Goal: Check status: Check status

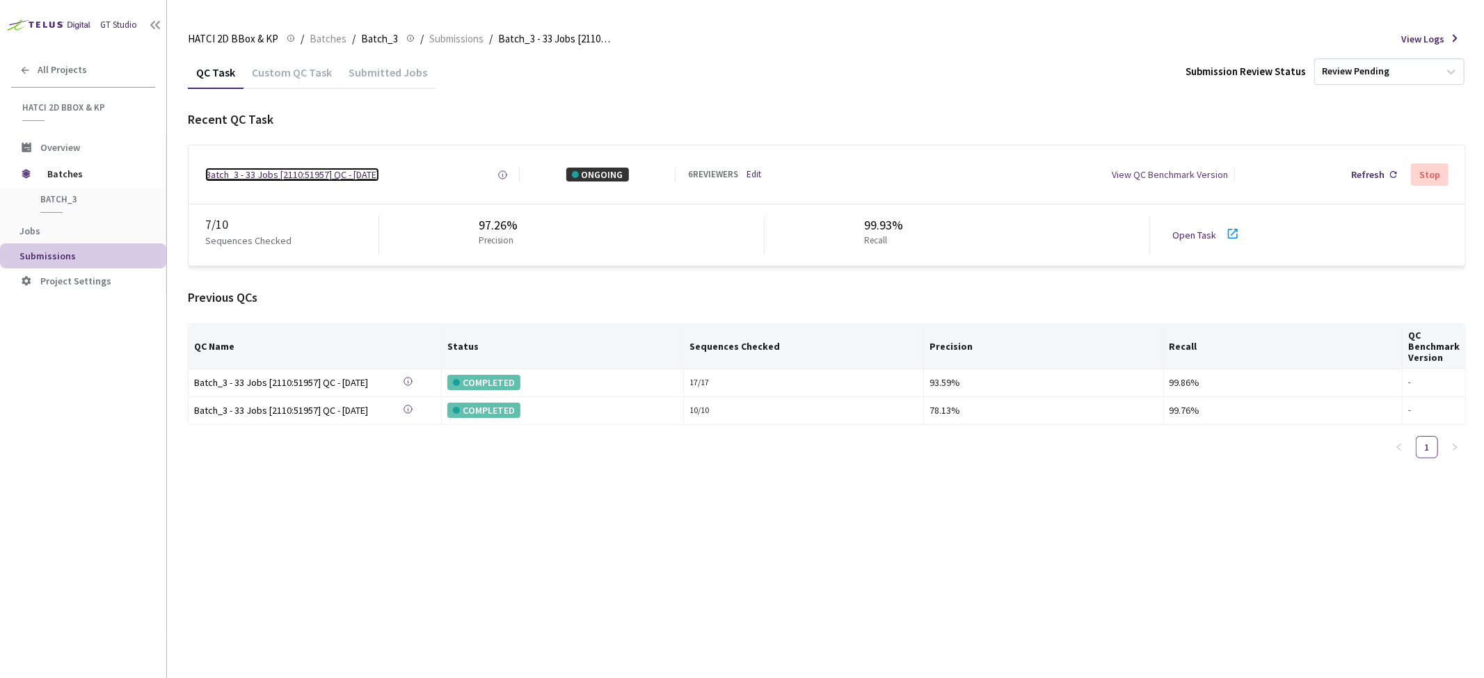
click at [309, 177] on div "Batch_3 - 33 Jobs [2110:51957] QC - [DATE]" at bounding box center [292, 175] width 174 height 14
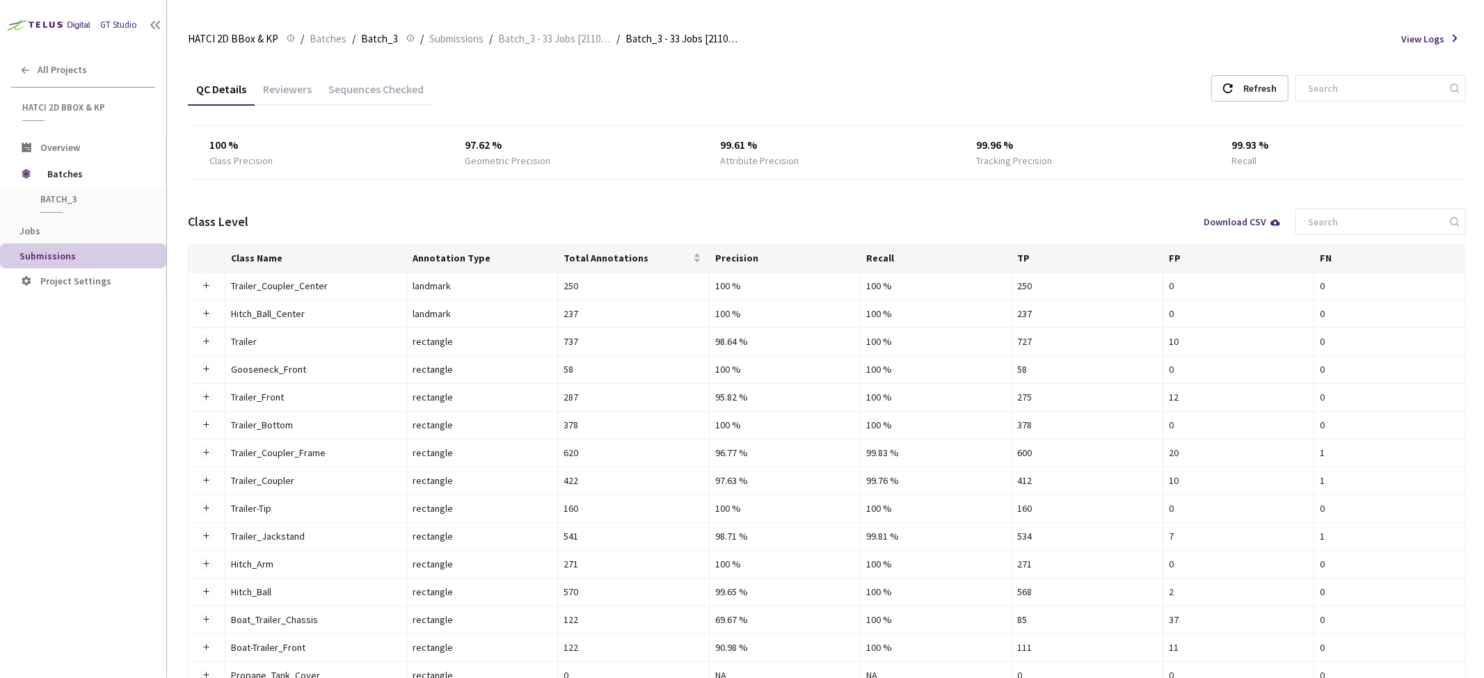
click at [390, 92] on div "Sequences Checked" at bounding box center [376, 94] width 112 height 24
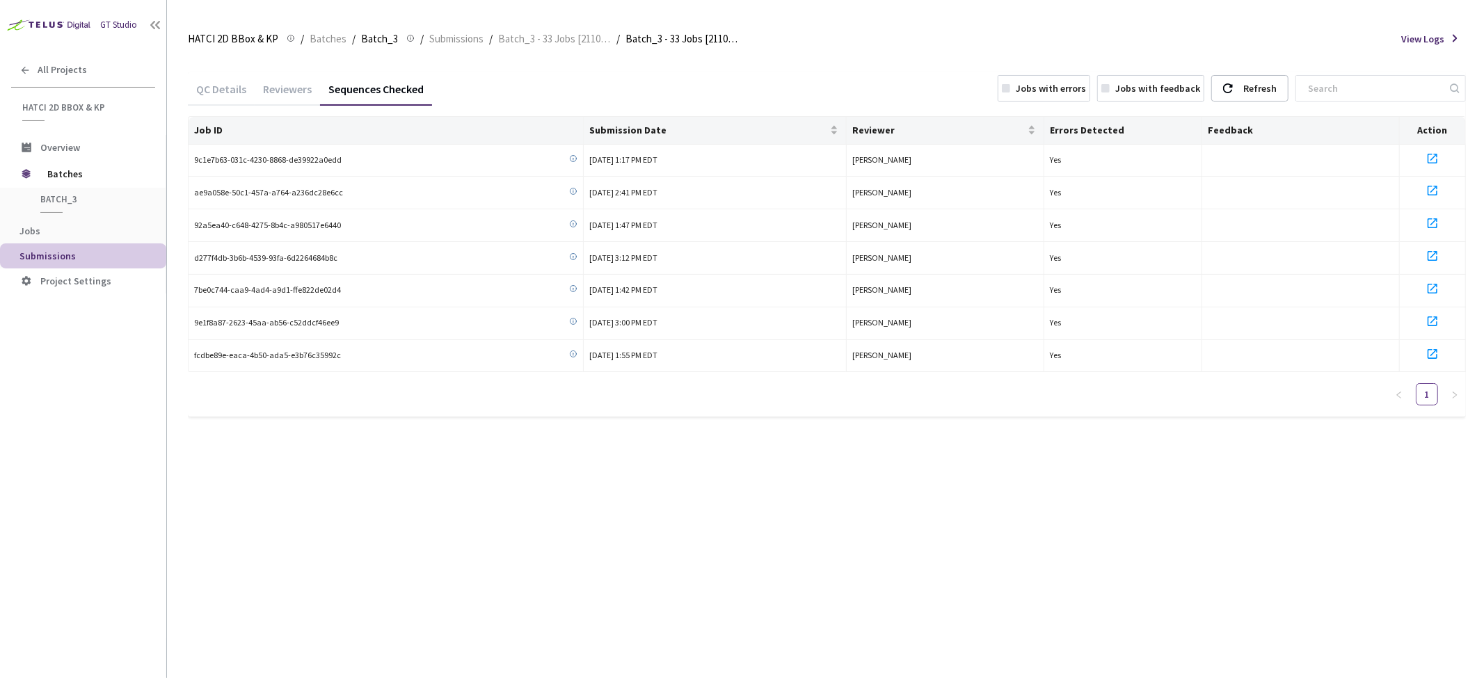
click at [277, 78] on div "Reviewers" at bounding box center [287, 87] width 65 height 30
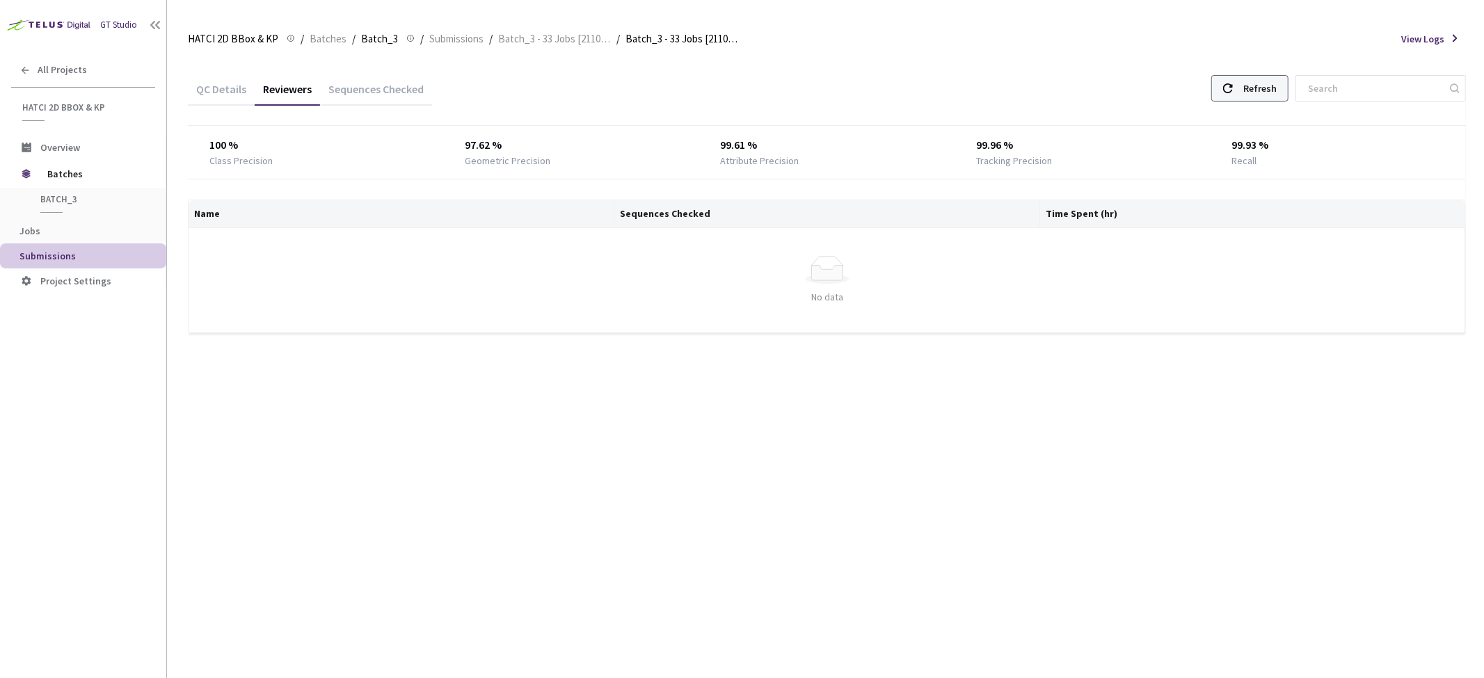
click at [1263, 86] on div "Refresh" at bounding box center [1260, 88] width 33 height 25
click at [307, 473] on div "QC Details Reviewers Sequences Checked Refresh 100 % Class Precision 97.62 % Ge…" at bounding box center [827, 367] width 1278 height 623
click at [88, 413] on div "GT Studio All Projects HATCI 2D BBox & KP HATCI 2D BBox & KP Overview Batches B…" at bounding box center [83, 319] width 166 height 638
click at [126, 422] on div "GT Studio All Projects HATCI 2D BBox & KP HATCI 2D BBox & KP Overview Batches B…" at bounding box center [83, 319] width 166 height 638
click at [532, 440] on div "QC Details Reviewers Sequences Checked Refresh 100 % Class Precision 97.62 % Ge…" at bounding box center [827, 367] width 1278 height 623
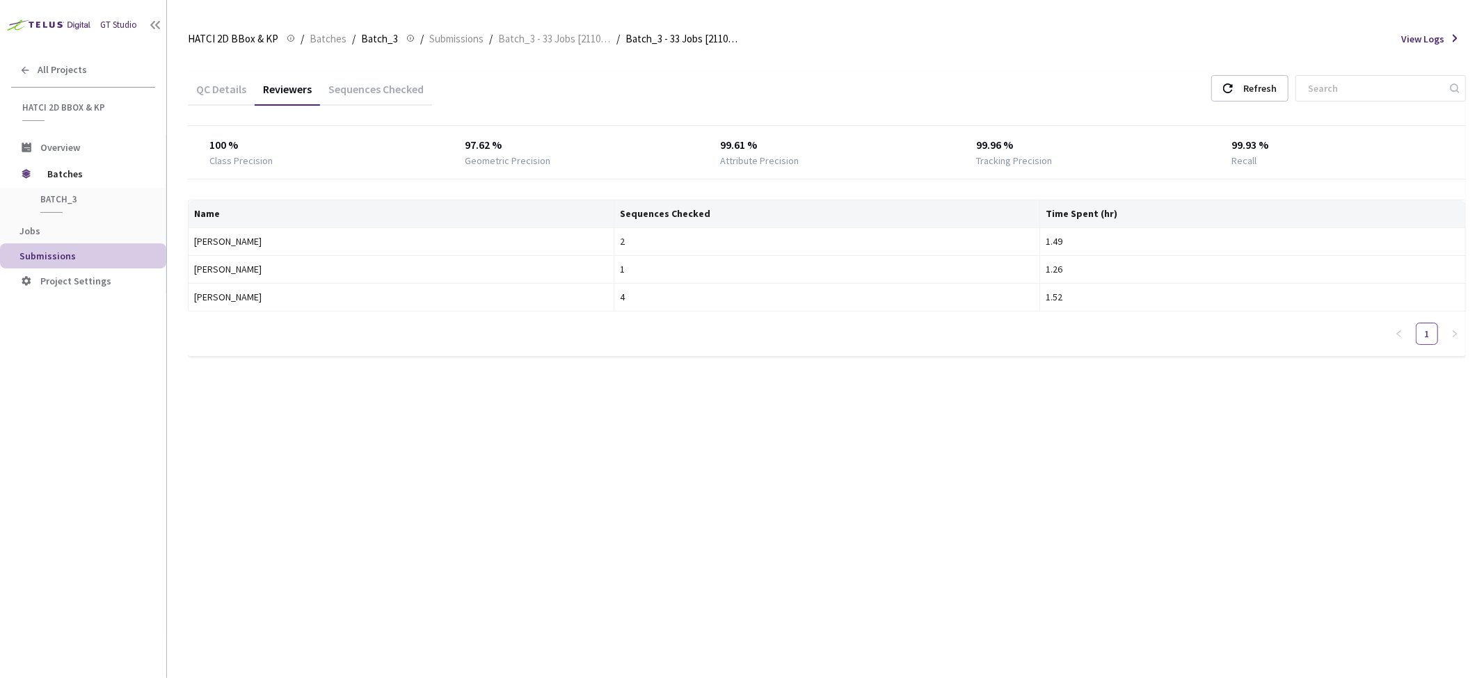
click at [959, 495] on div "QC Details Reviewers Sequences Checked Refresh 100 % Class Precision 97.62 % Ge…" at bounding box center [827, 367] width 1278 height 623
drag, startPoint x: 553, startPoint y: 450, endPoint x: 543, endPoint y: 449, distance: 9.8
click at [553, 450] on div "QC Details Reviewers Sequences Checked Refresh 100 % Class Precision 97.62 % Ge…" at bounding box center [827, 367] width 1278 height 623
click at [77, 142] on span "Overview" at bounding box center [60, 147] width 40 height 13
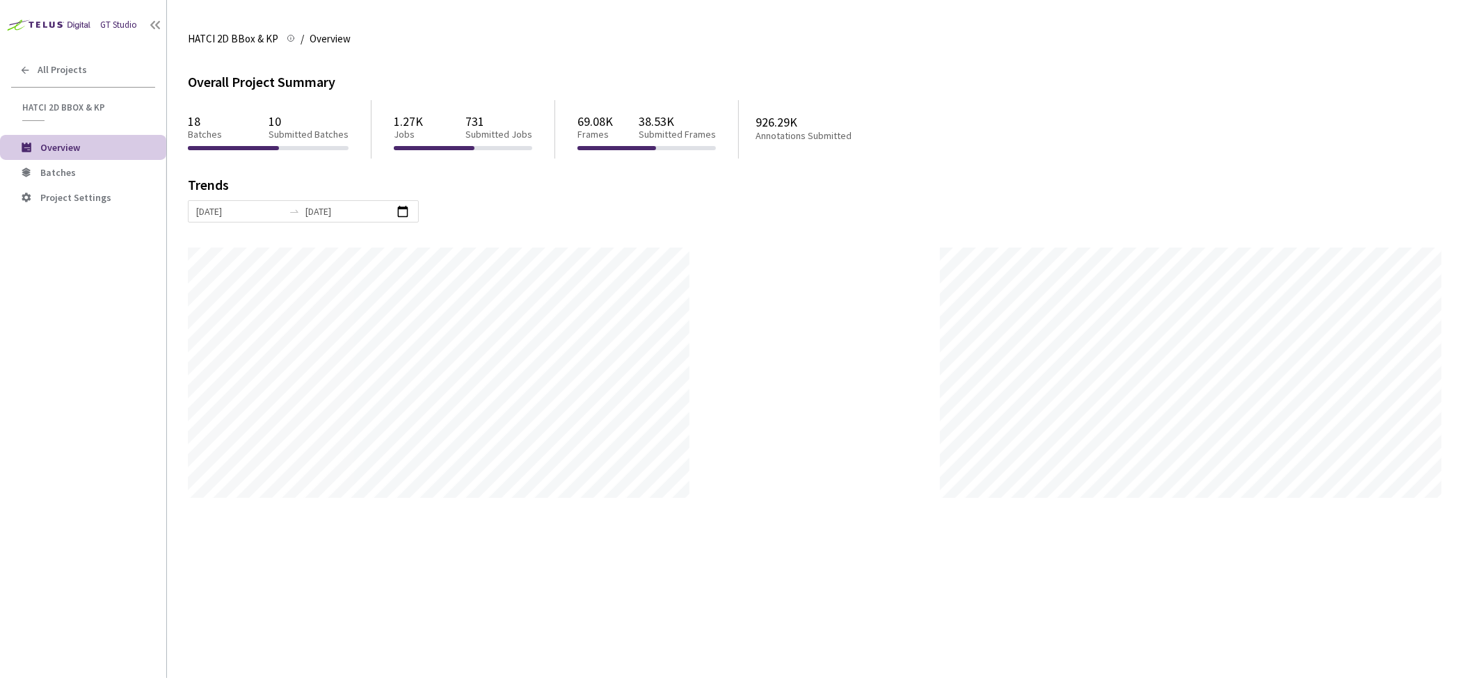
scroll to position [678, 1484]
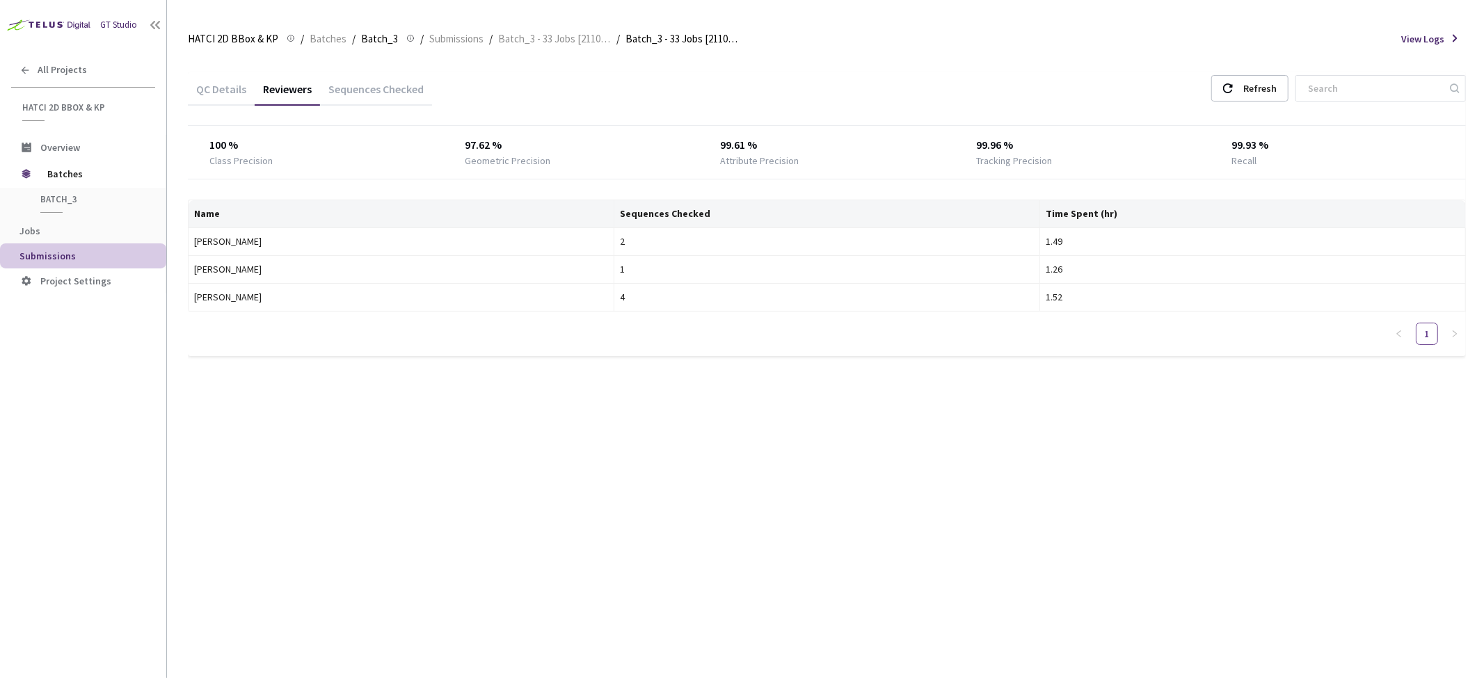
click at [390, 91] on div "Sequences Checked" at bounding box center [376, 94] width 112 height 24
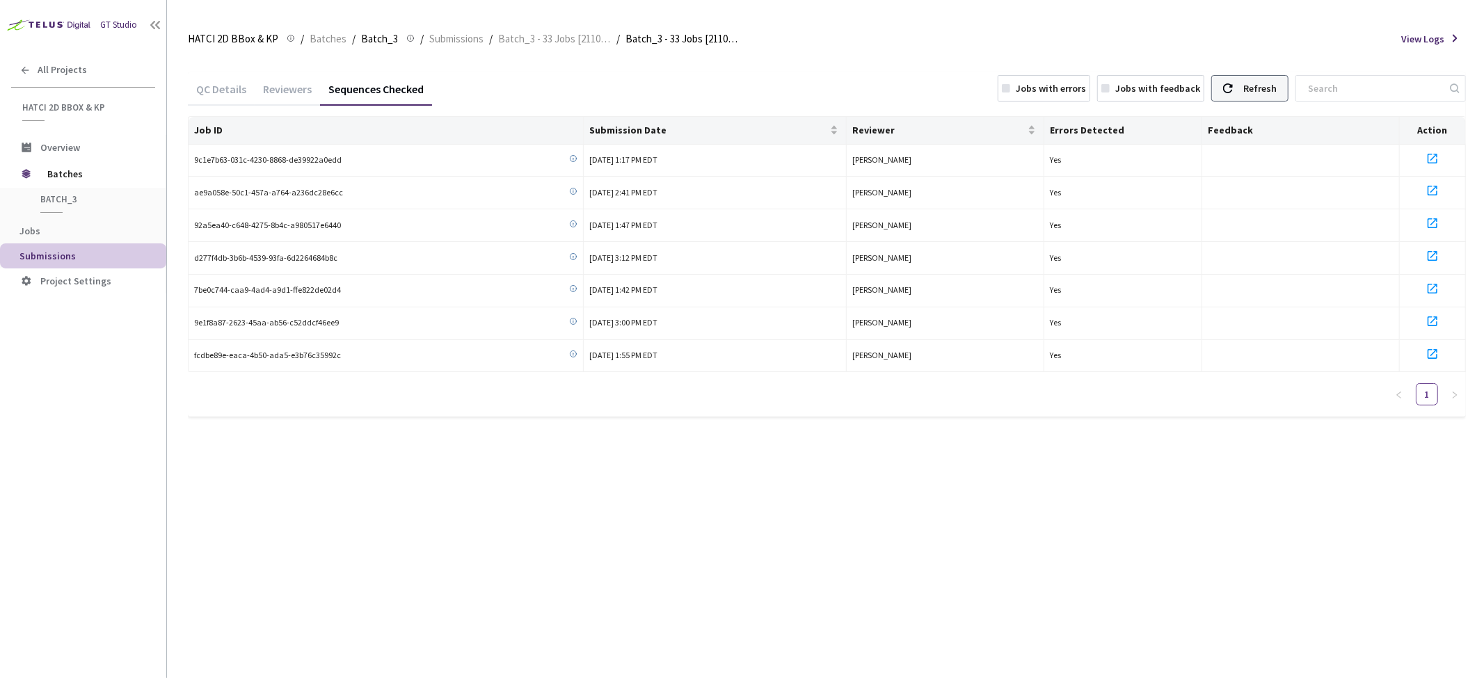
click at [1269, 96] on div "Refresh" at bounding box center [1260, 88] width 33 height 25
click at [568, 487] on div "QC Details Reviewers Sequences Checked Jobs with errors Jobs with feedback Refr…" at bounding box center [827, 367] width 1278 height 623
click at [599, 529] on div "QC Details Reviewers Sequences Checked Jobs with errors Jobs with feedback Refr…" at bounding box center [827, 367] width 1278 height 623
click at [240, 428] on div "QC Details Reviewers Sequences Checked Jobs with errors Jobs with feedback Refr…" at bounding box center [827, 253] width 1278 height 395
click at [774, 491] on div "QC Details Reviewers Sequences Checked Jobs with errors Jobs with feedback Refr…" at bounding box center [827, 367] width 1278 height 623
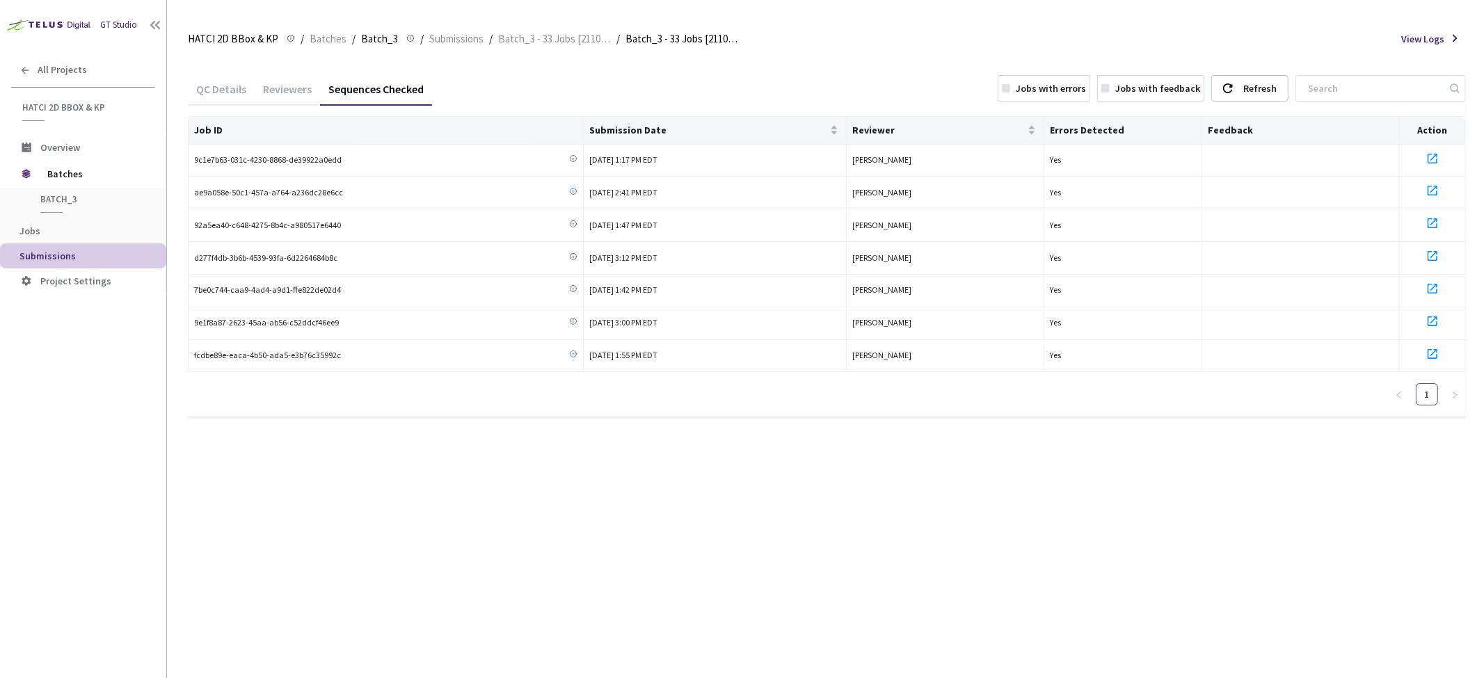
click at [277, 86] on div "Reviewers" at bounding box center [287, 94] width 65 height 24
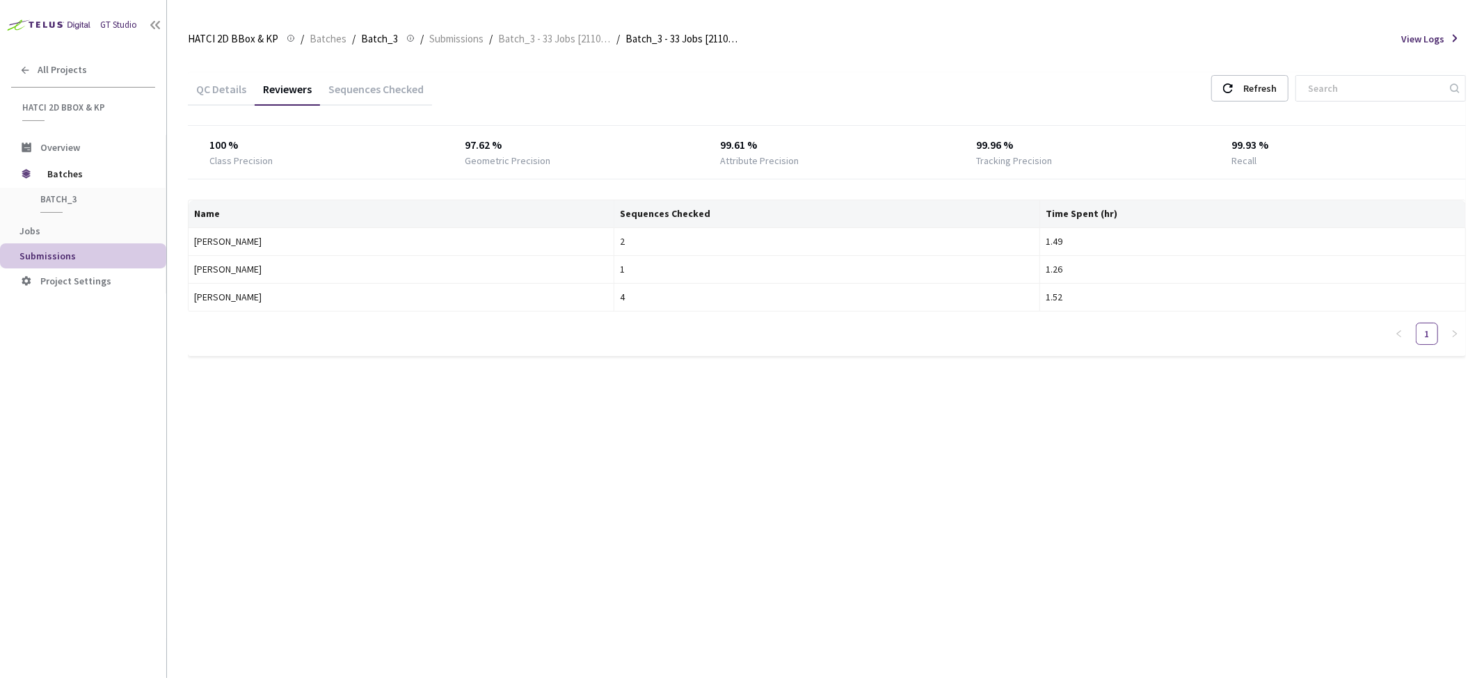
click at [233, 86] on div "QC Details" at bounding box center [221, 94] width 67 height 24
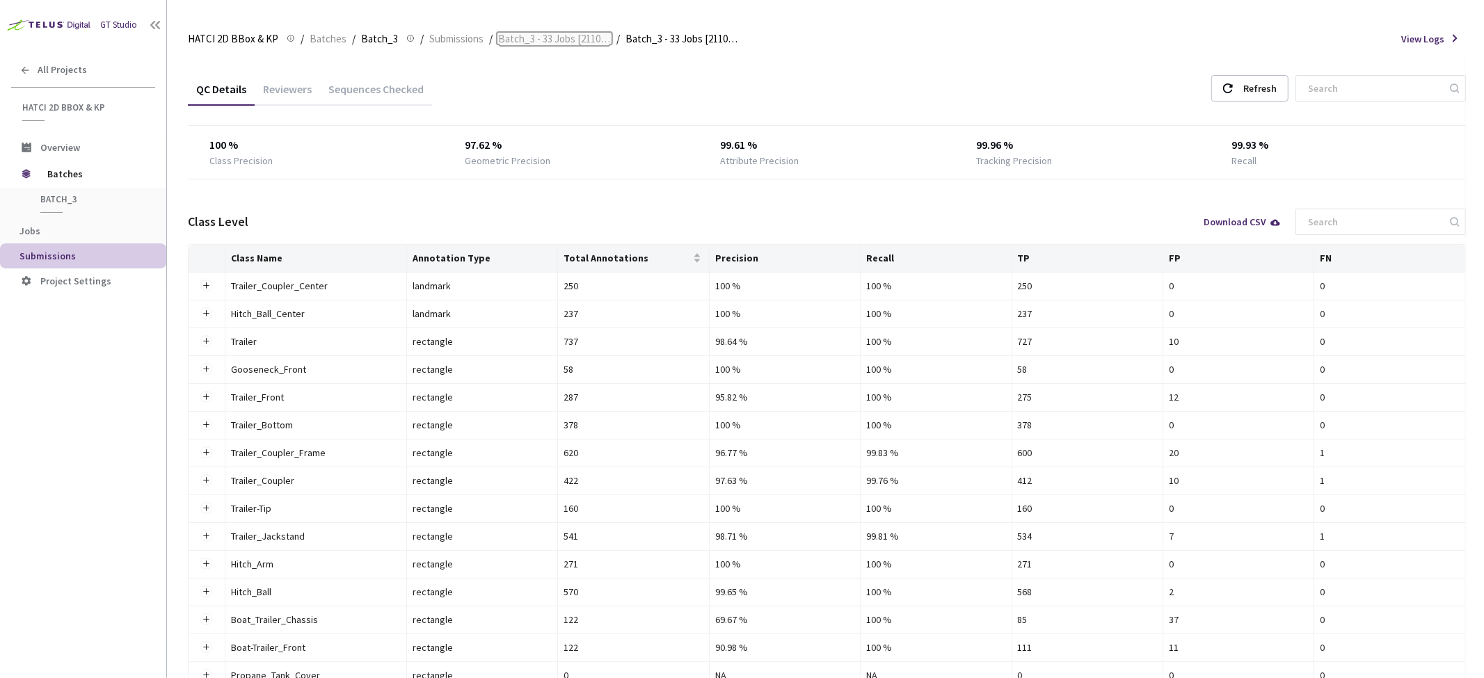
click at [567, 40] on span "Batch_3 - 33 Jobs [2110:51957]" at bounding box center [554, 39] width 113 height 17
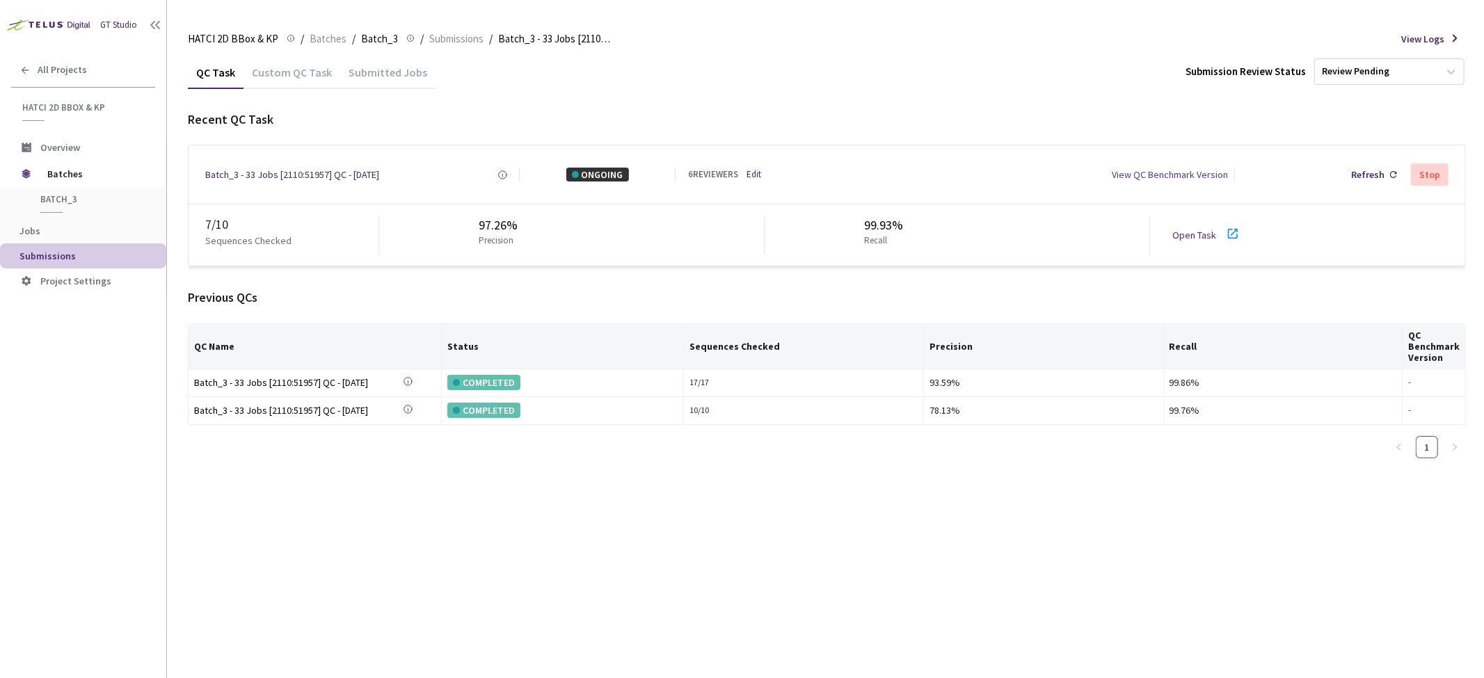
click at [1199, 237] on link "Open Task" at bounding box center [1195, 235] width 44 height 13
click at [292, 75] on div "Custom QC Task" at bounding box center [292, 77] width 97 height 24
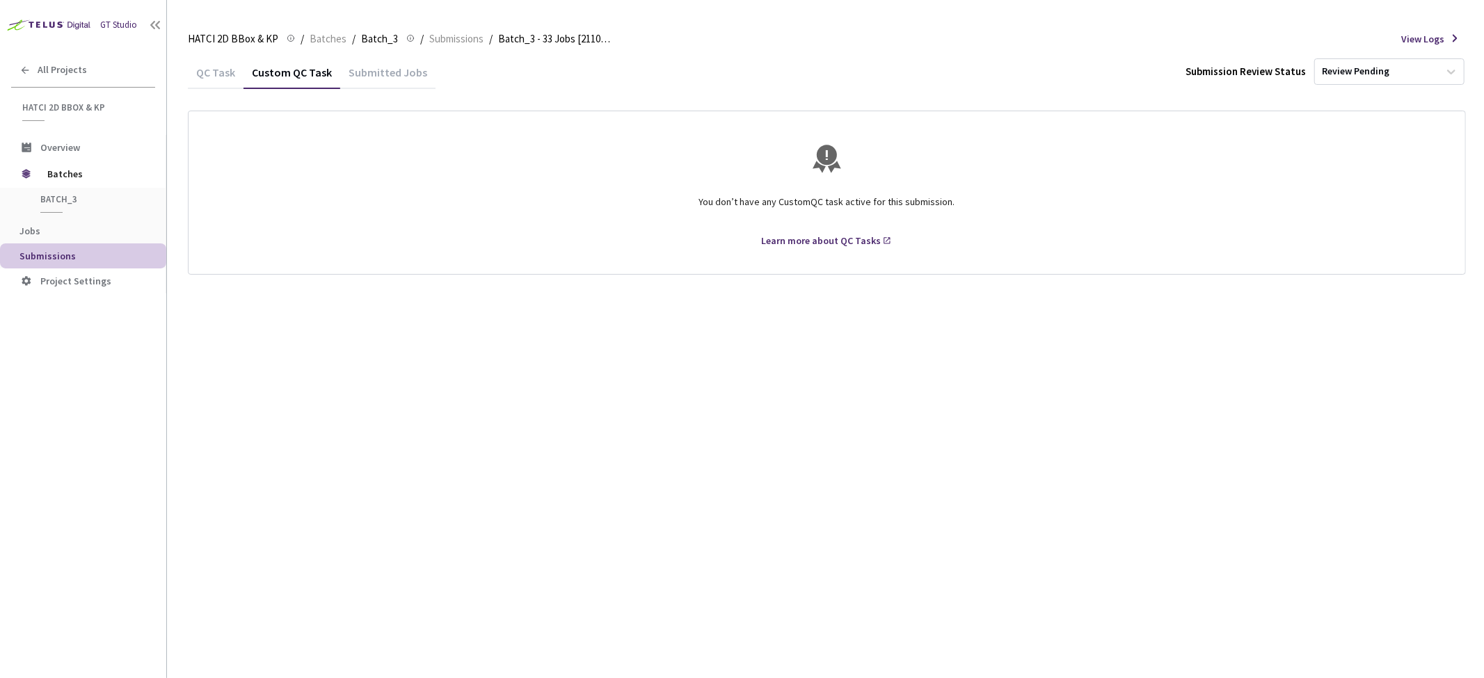
click at [364, 71] on div "Submitted Jobs" at bounding box center [387, 77] width 95 height 24
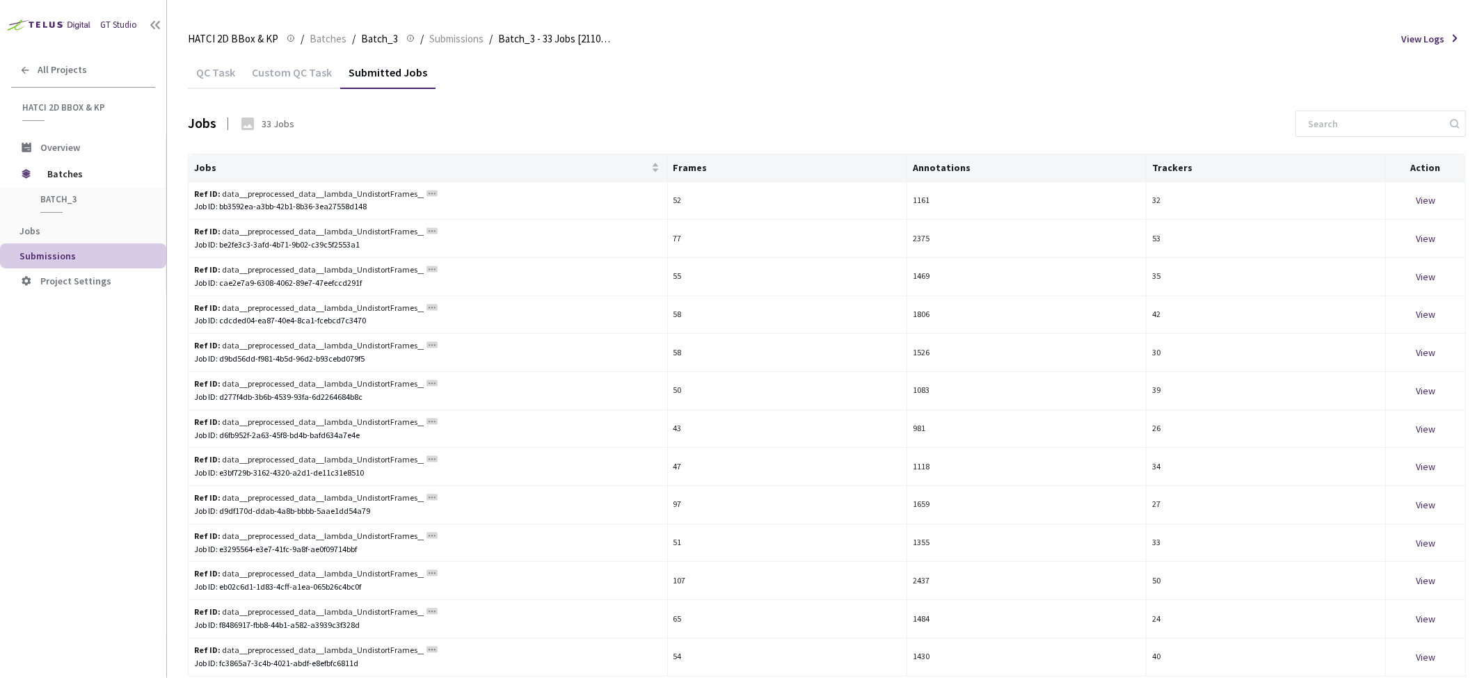
click at [223, 78] on div "QC Task" at bounding box center [216, 77] width 56 height 24
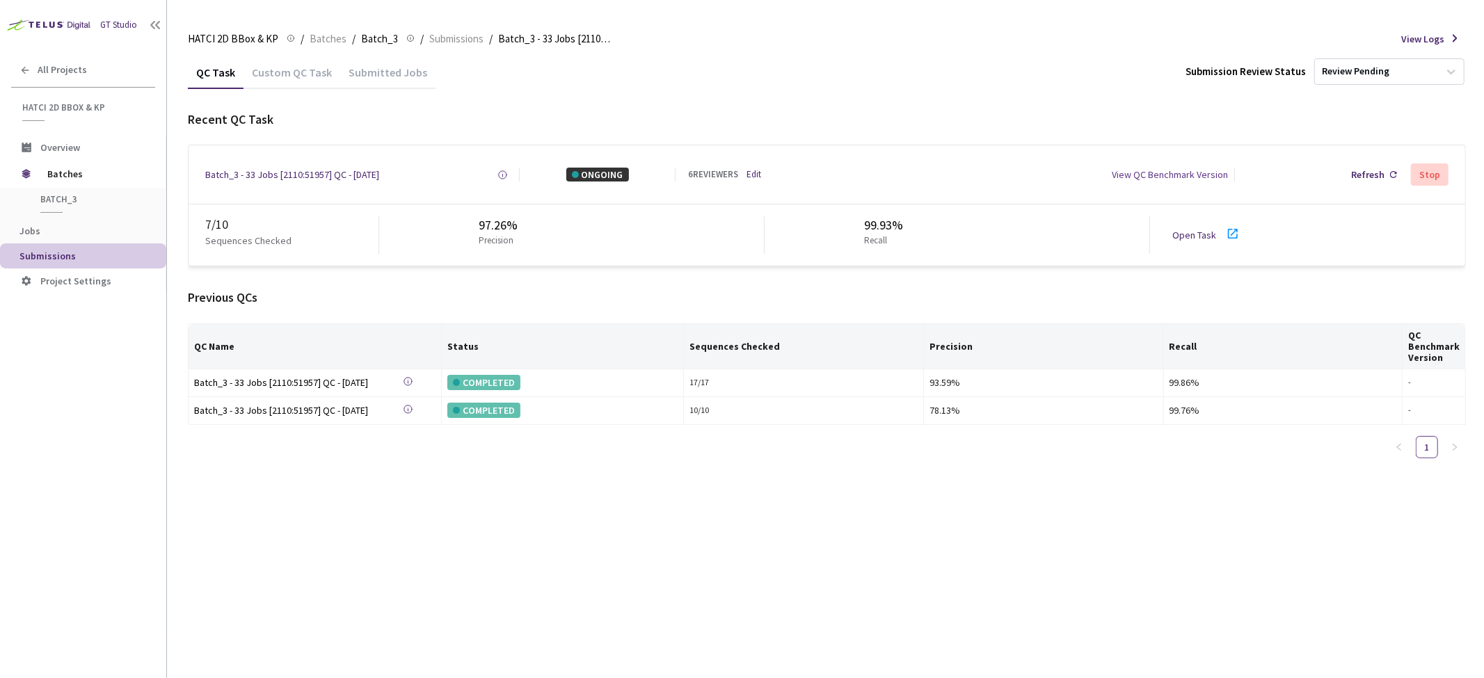
click at [302, 167] on div "Batch_3 - 33 Jobs [2110:51957] QC - [DATE] Created at [DATE] 11:57 AM EDT Creat…" at bounding box center [827, 174] width 1277 height 58
click at [295, 173] on div "Batch_3 - 33 Jobs [2110:51957] QC - [DATE]" at bounding box center [292, 175] width 174 height 14
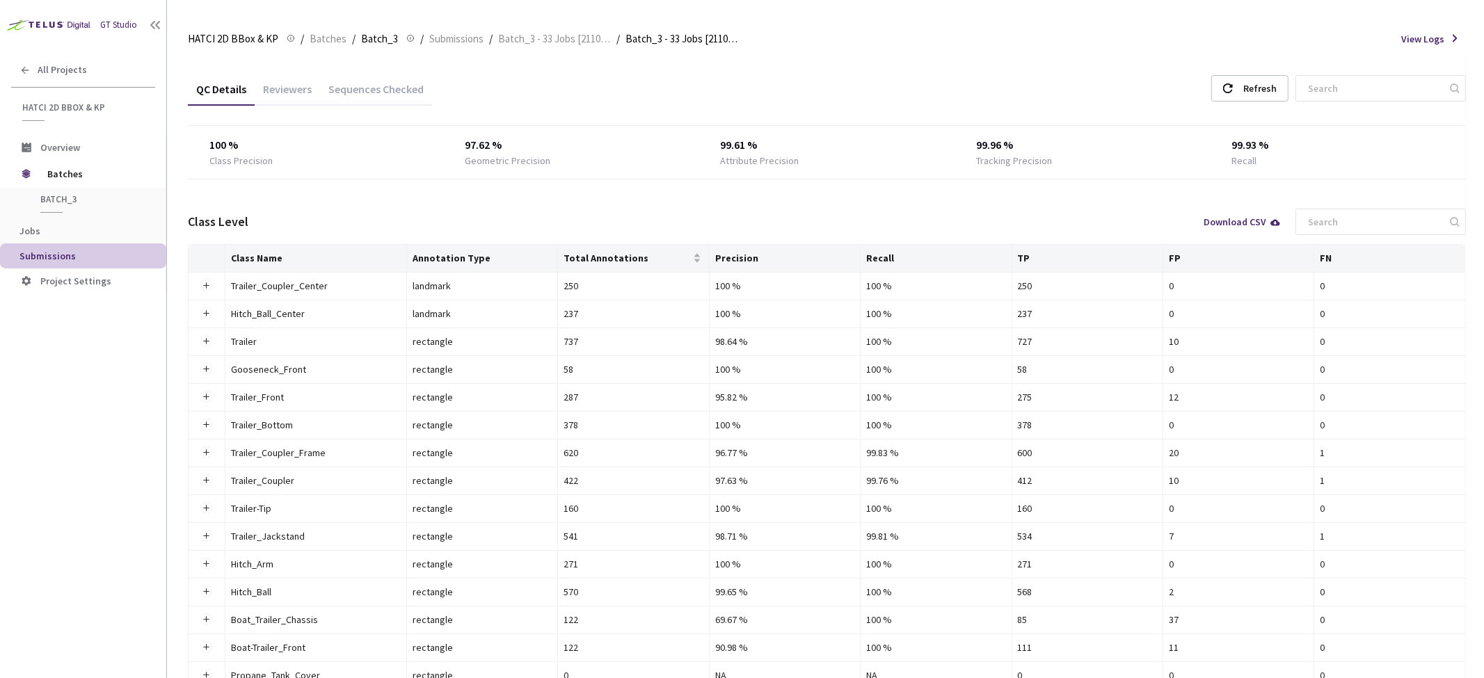
click at [290, 88] on div "Reviewers" at bounding box center [287, 94] width 65 height 24
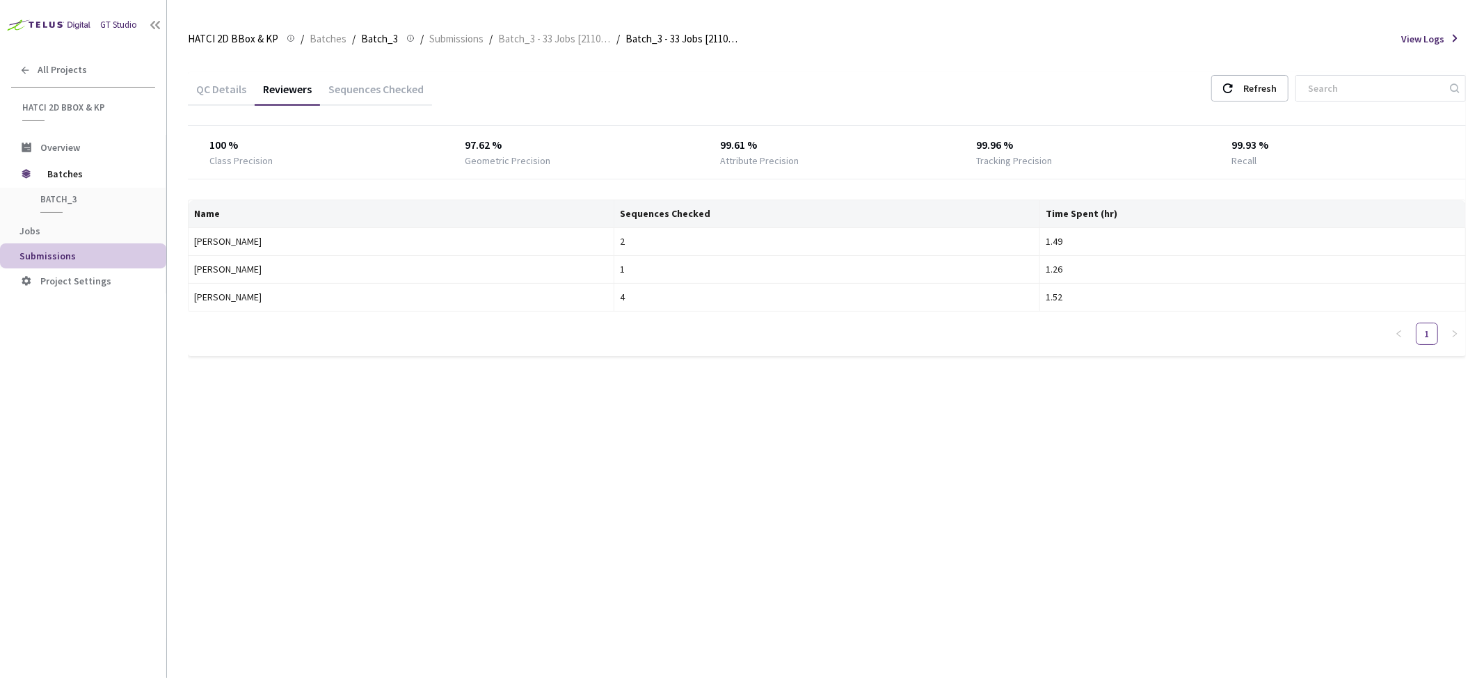
click at [1267, 71] on div "QC Details Reviewers Sequences Checked Refresh 100 % Class Precision 97.62 % Ge…" at bounding box center [827, 223] width 1278 height 334
click at [1266, 84] on div "Refresh" at bounding box center [1260, 88] width 33 height 25
click at [521, 418] on div "QC Details Reviewers Sequences Checked Refresh 100 % Class Precision 97.71 % Ge…" at bounding box center [827, 367] width 1278 height 623
click at [193, 77] on div "QC Details" at bounding box center [221, 87] width 67 height 30
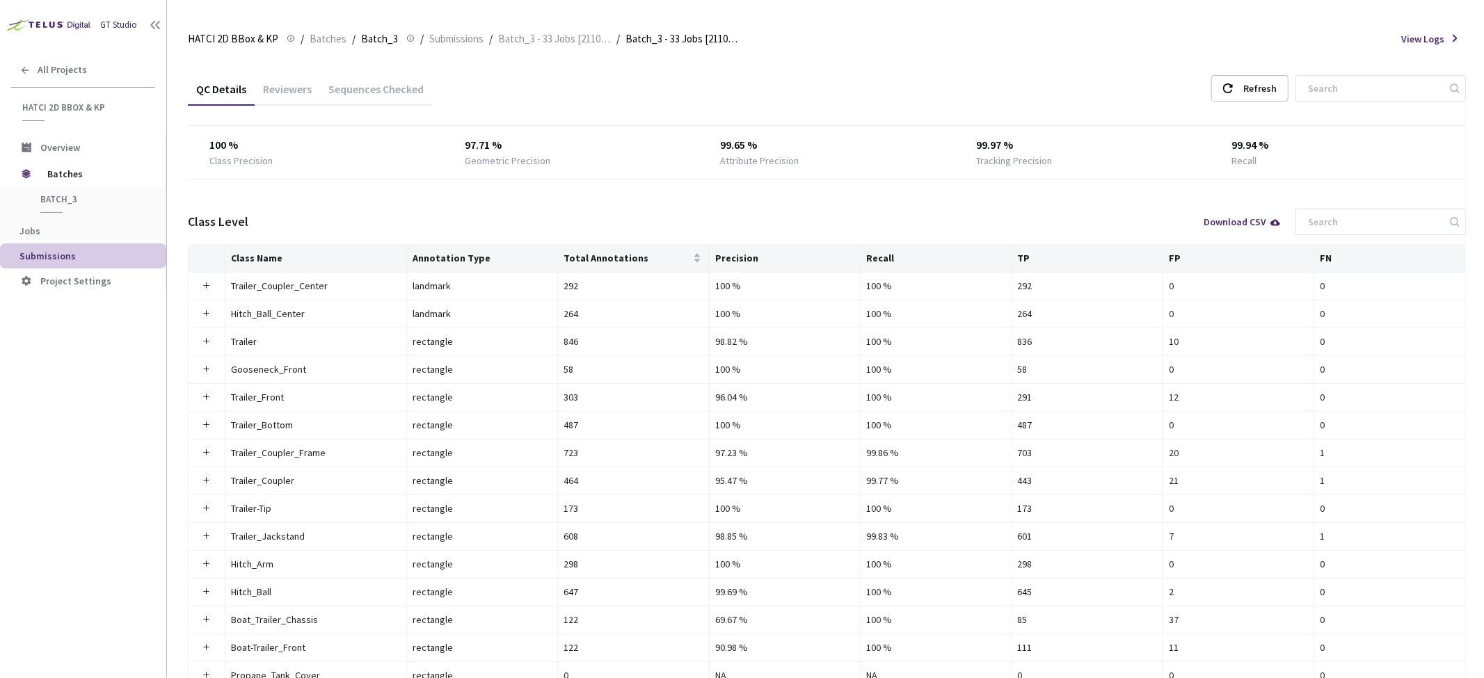
click at [225, 94] on div "QC Details" at bounding box center [221, 94] width 67 height 24
